Goal: Information Seeking & Learning: Learn about a topic

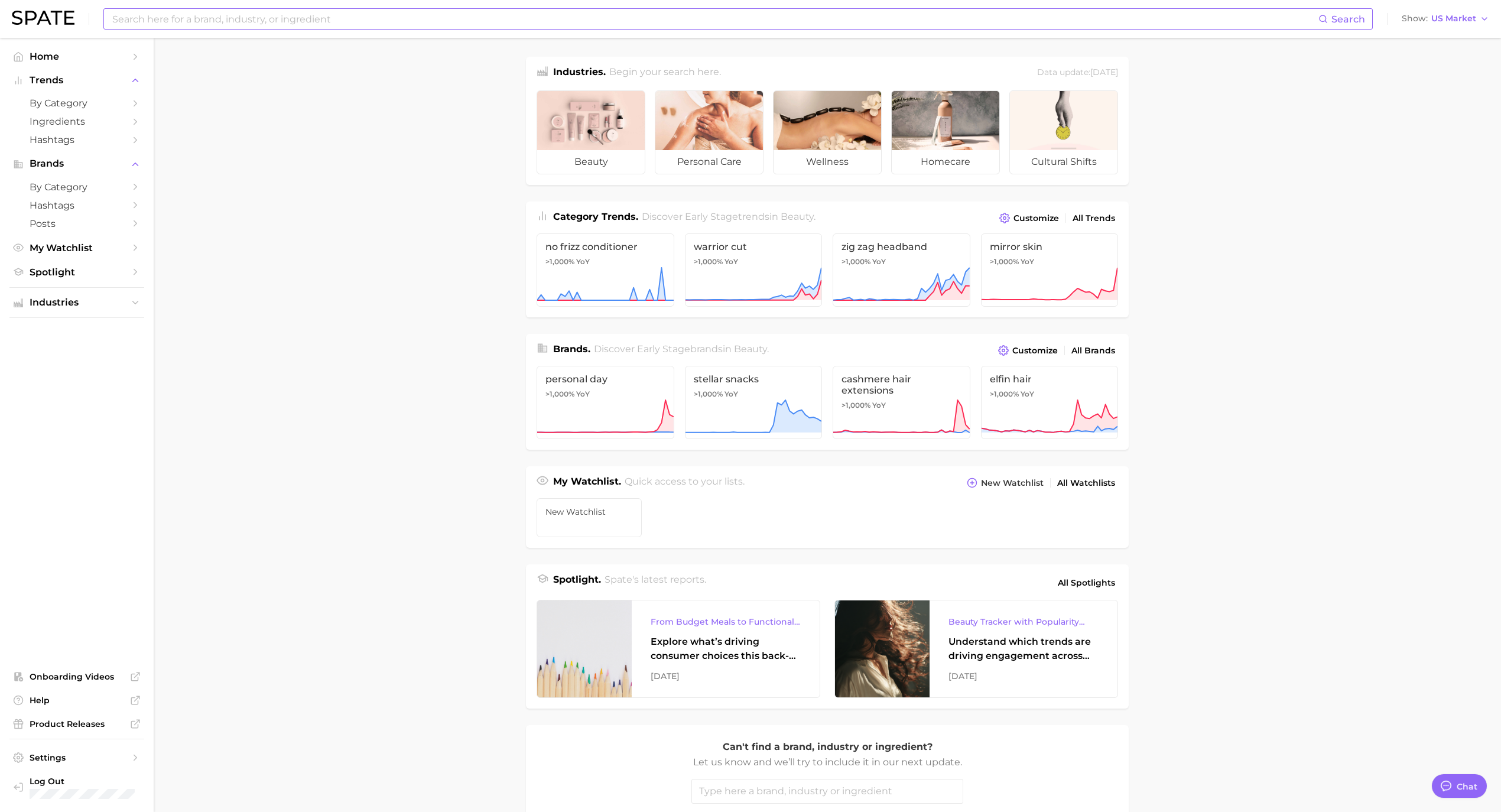
click at [435, 20] on input at bounding box center [715, 19] width 1207 height 20
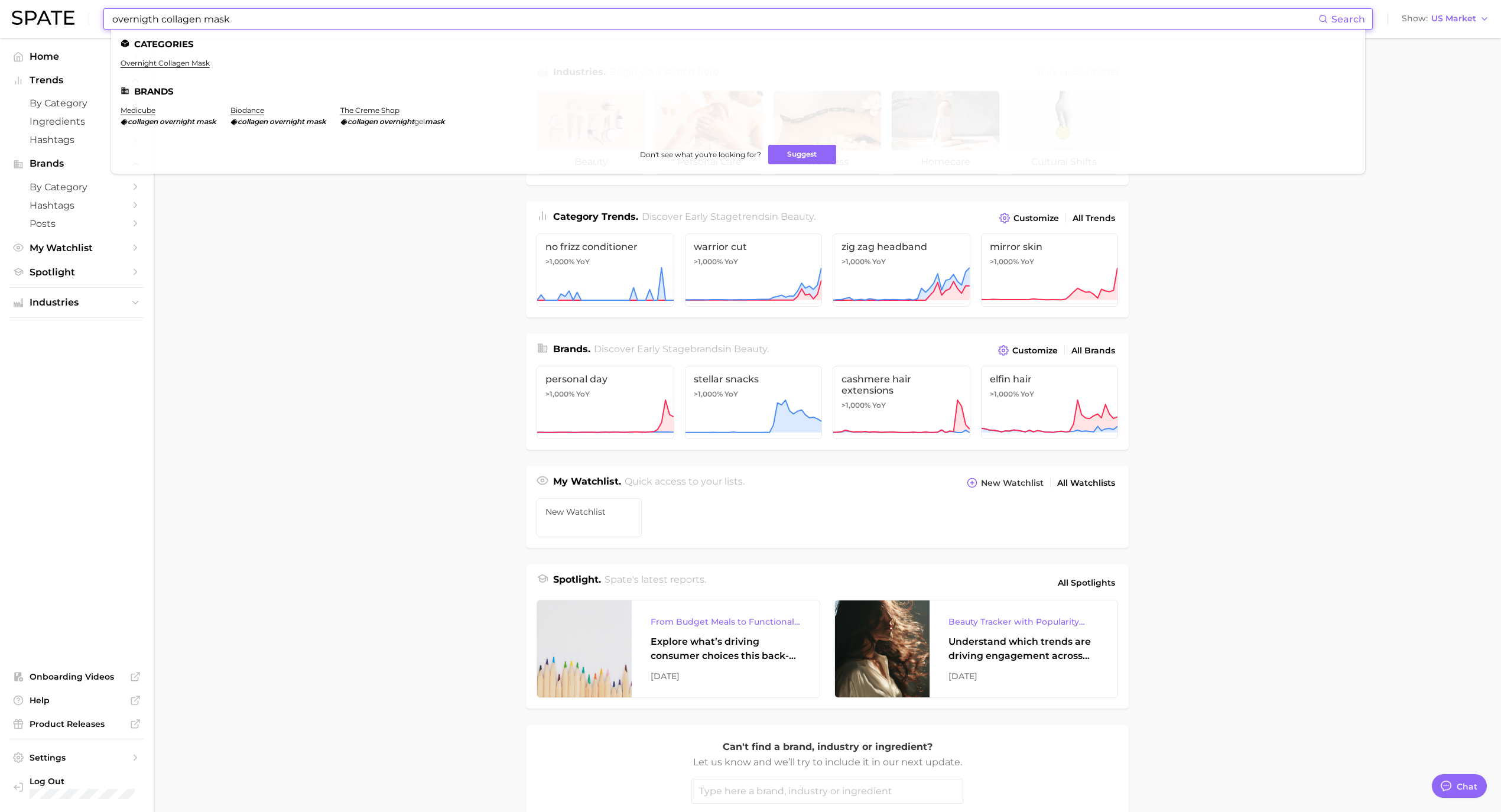
click at [163, 18] on input "overnigth collagen mask" at bounding box center [715, 19] width 1207 height 20
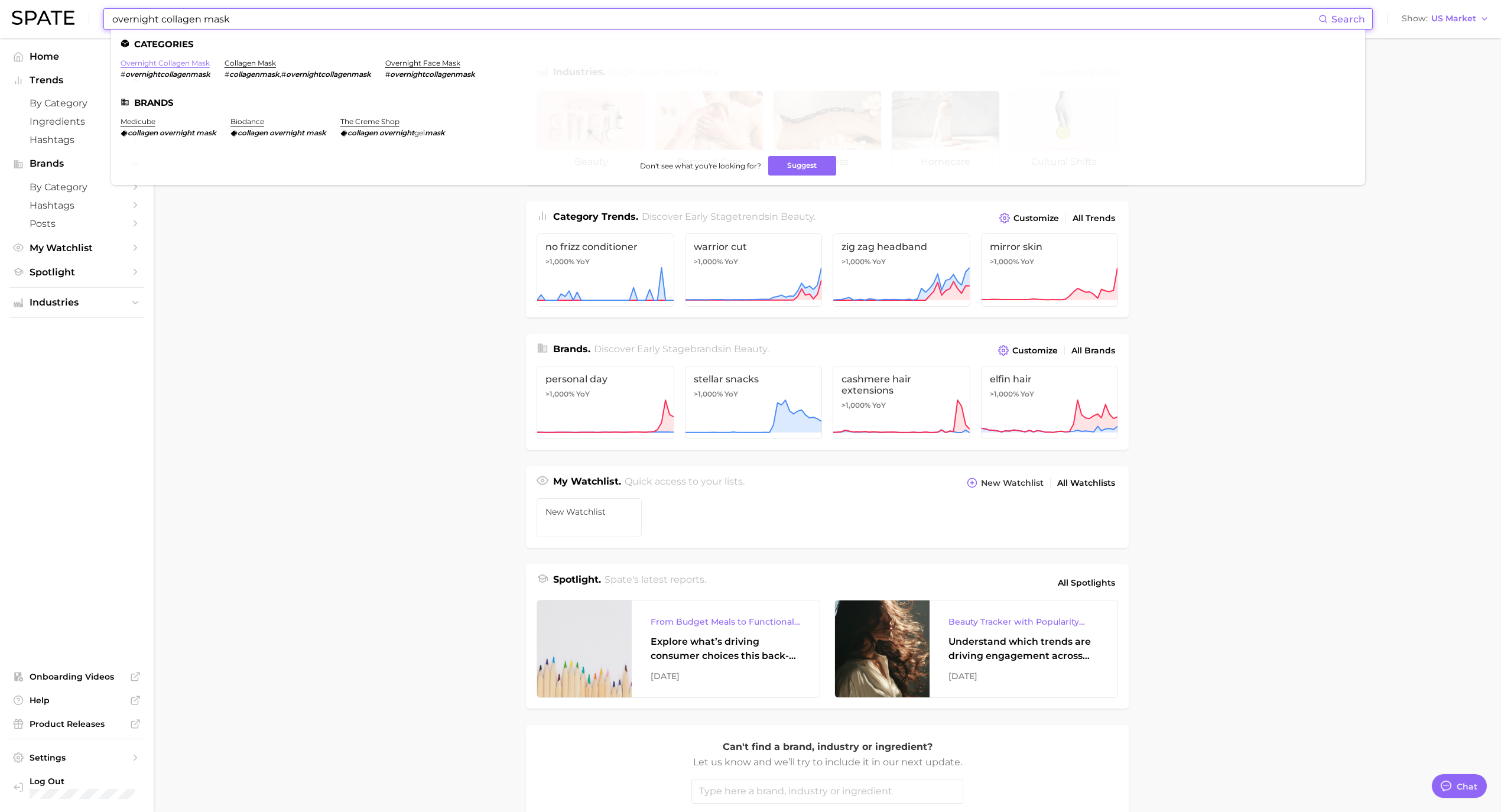
type input "overnight collagen mask"
click at [152, 59] on link "overnight collagen mask" at bounding box center [164, 63] width 89 height 9
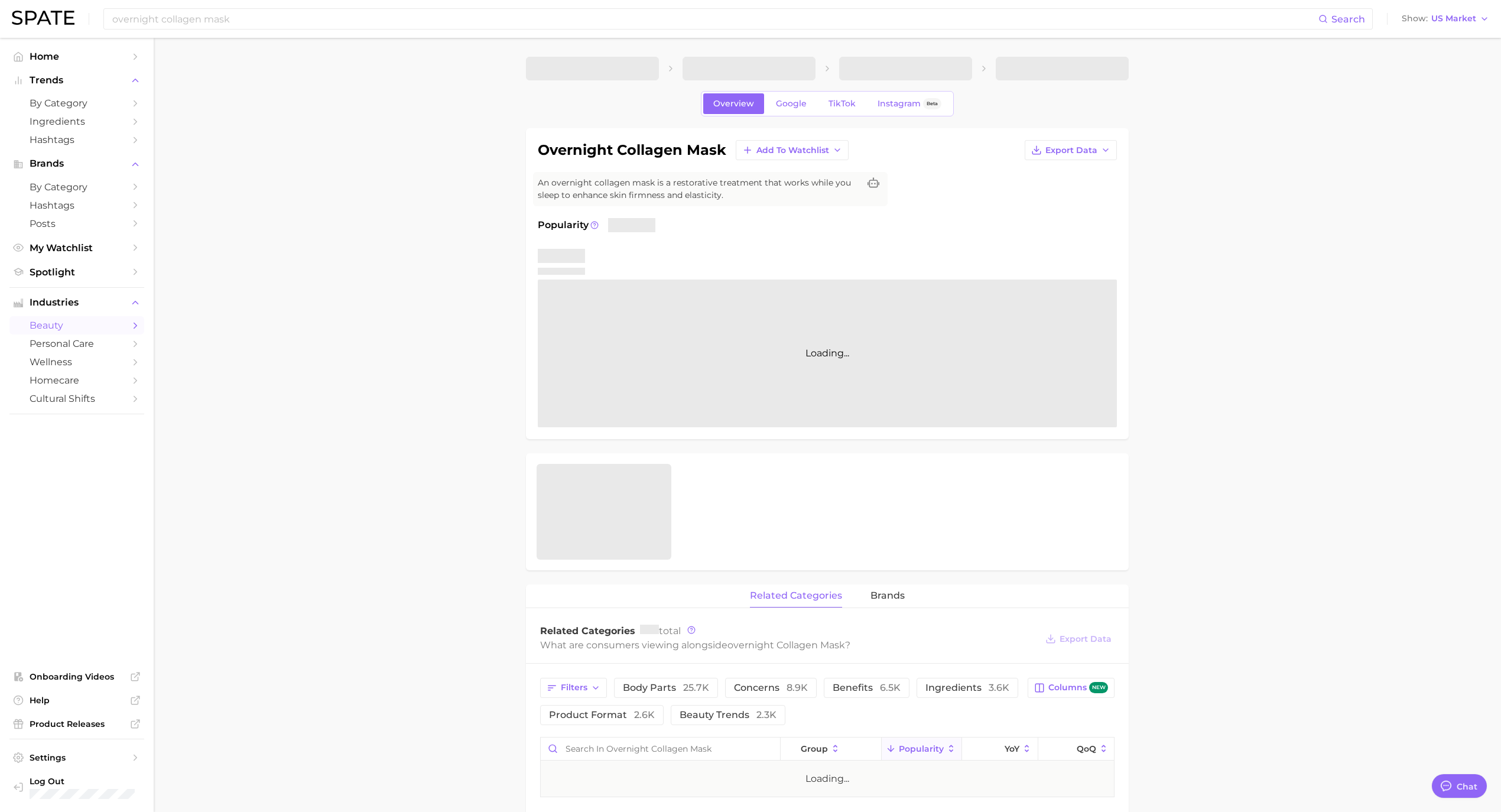
type textarea "x"
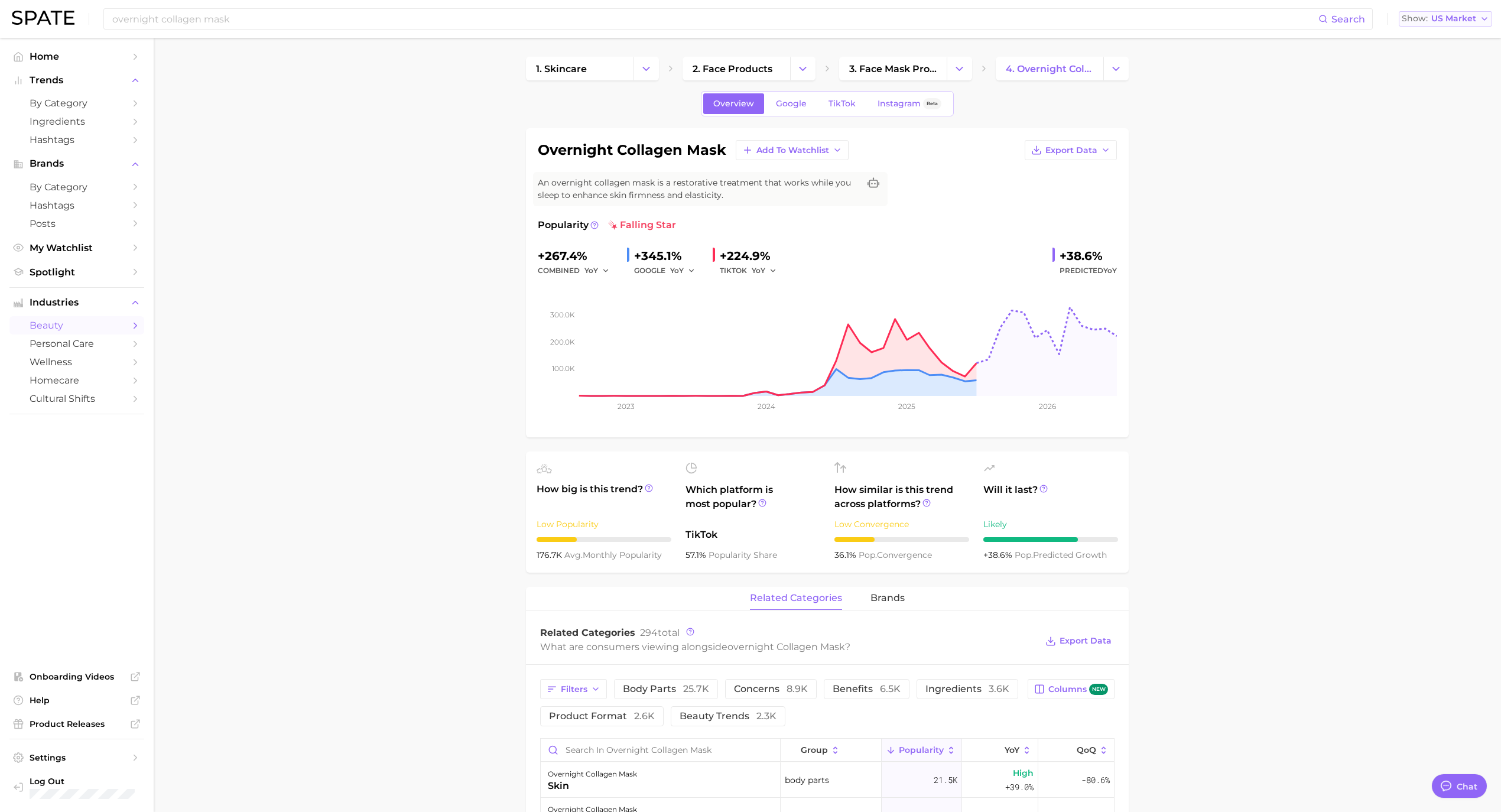
click at [1473, 21] on span "US Market" at bounding box center [1453, 19] width 45 height 6
drag, startPoint x: 1437, startPoint y: 105, endPoint x: 1366, endPoint y: 395, distance: 298.6
click at [1438, 102] on span "[GEOGRAPHIC_DATA]" at bounding box center [1450, 102] width 92 height 10
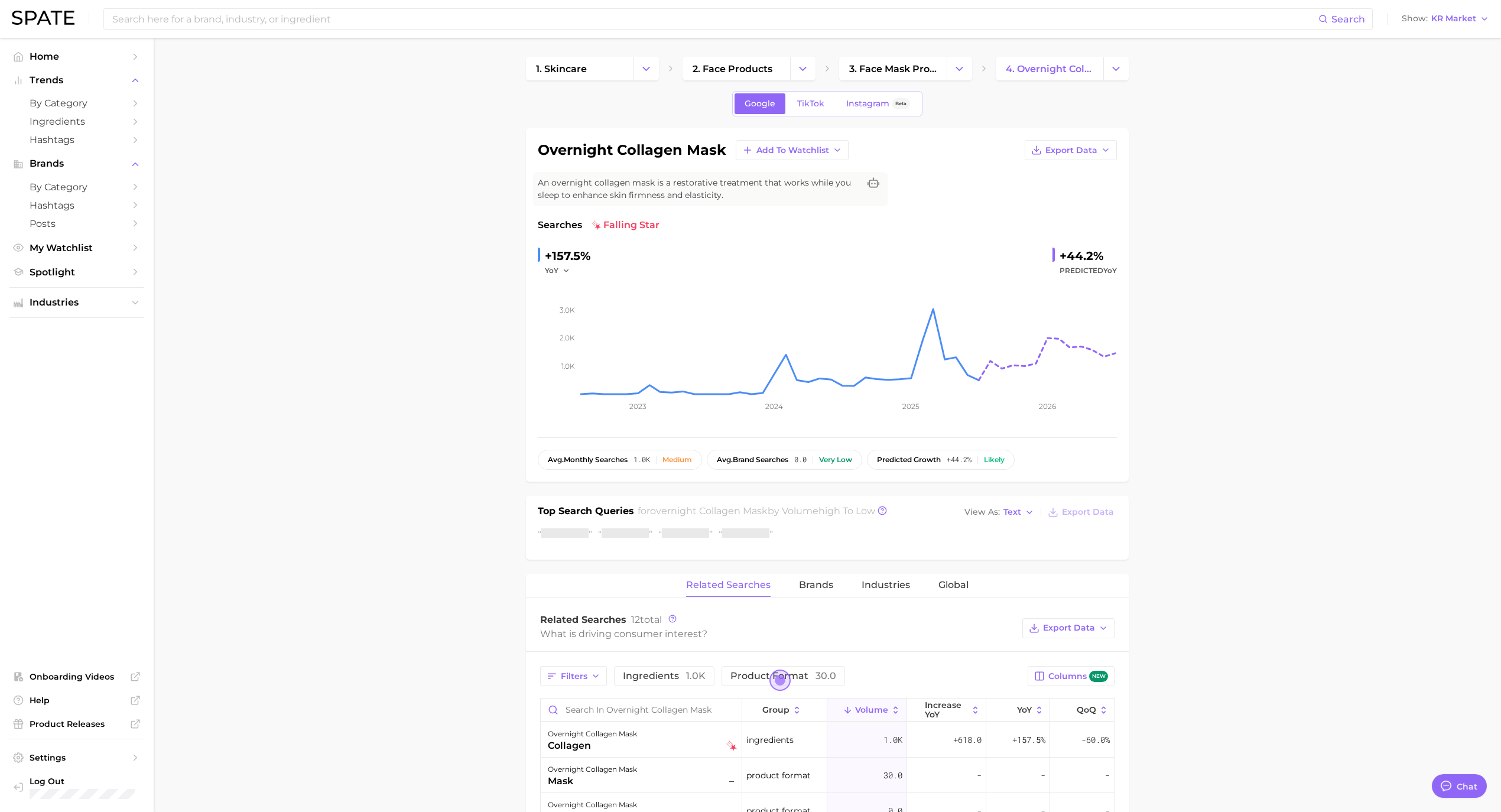
click at [1273, 357] on main "1. skincare 2. face products 3. face mask products 4. overnight collagen mask G…" at bounding box center [827, 703] width 1347 height 1332
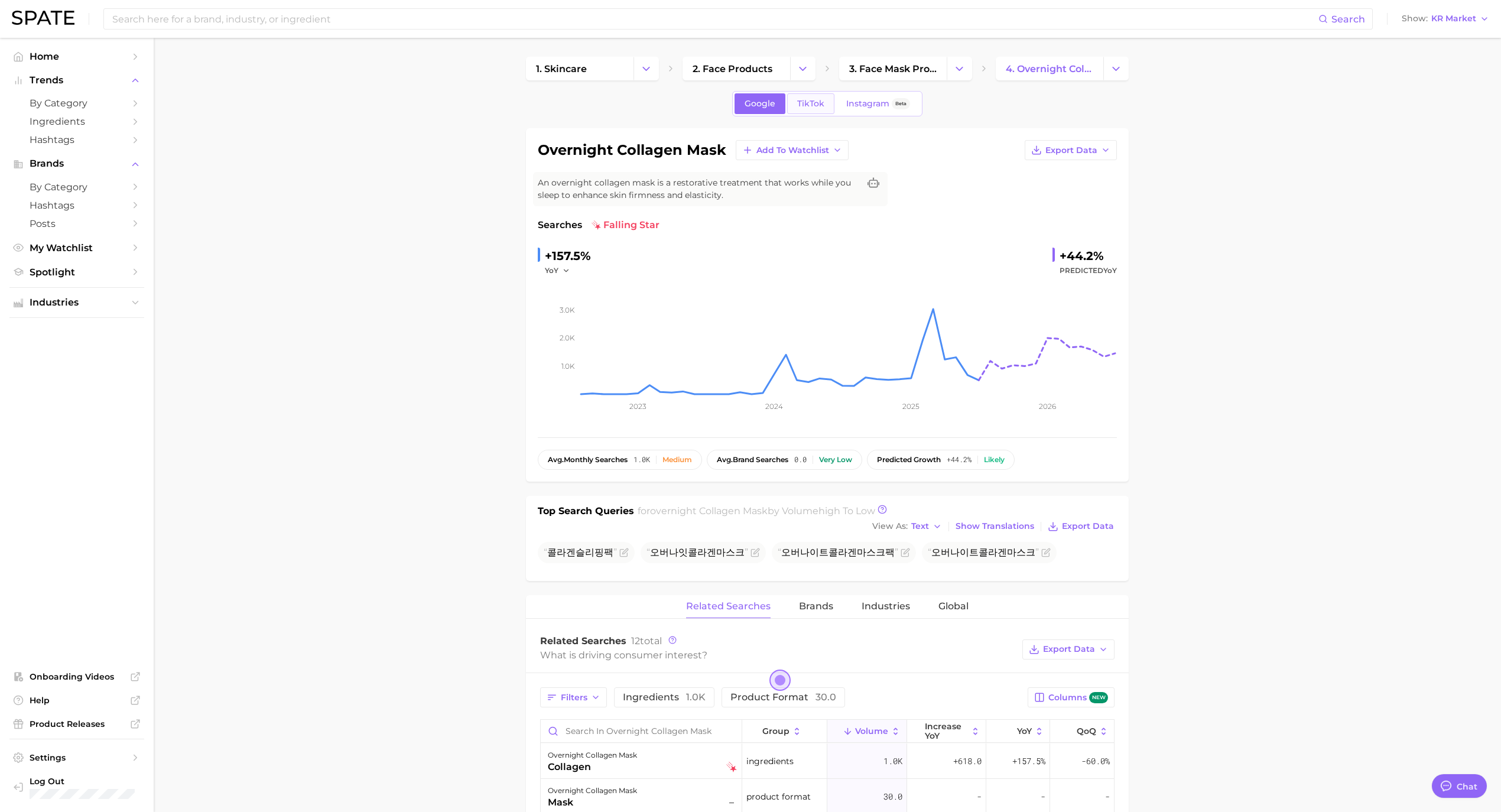
click at [796, 114] on link "TikTok" at bounding box center [811, 103] width 47 height 21
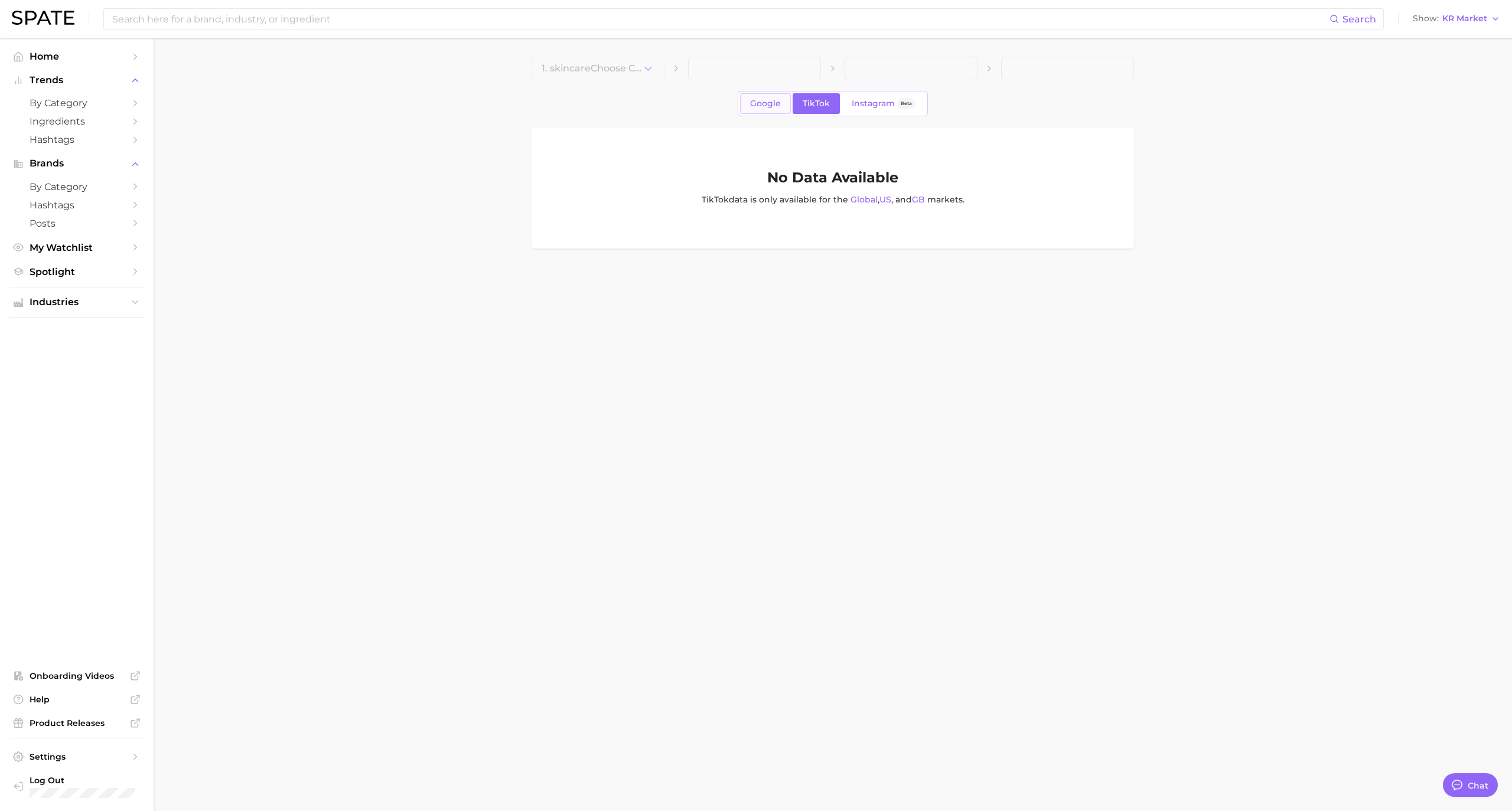
click at [759, 102] on span "Google" at bounding box center [765, 104] width 31 height 10
